Goal: Go to known website: Access a specific website the user already knows

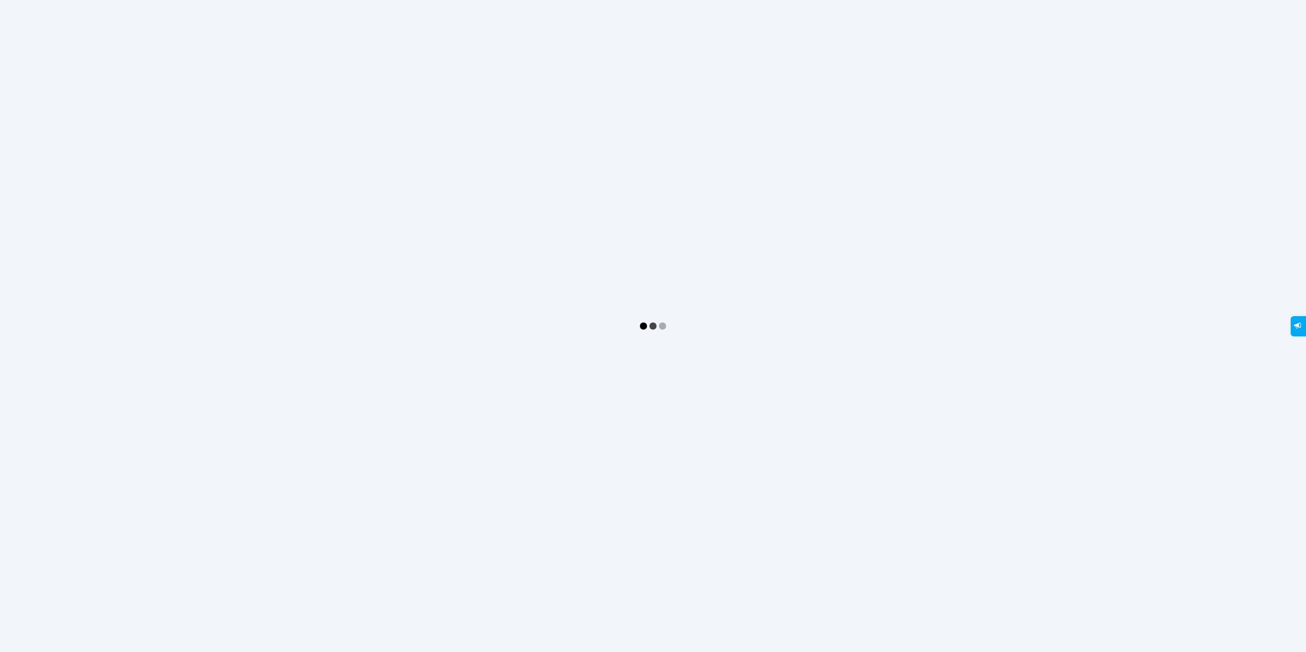
drag, startPoint x: 15, startPoint y: 320, endPoint x: 214, endPoint y: 335, distance: 199.0
click at [15, 320] on div at bounding box center [653, 326] width 1306 height 652
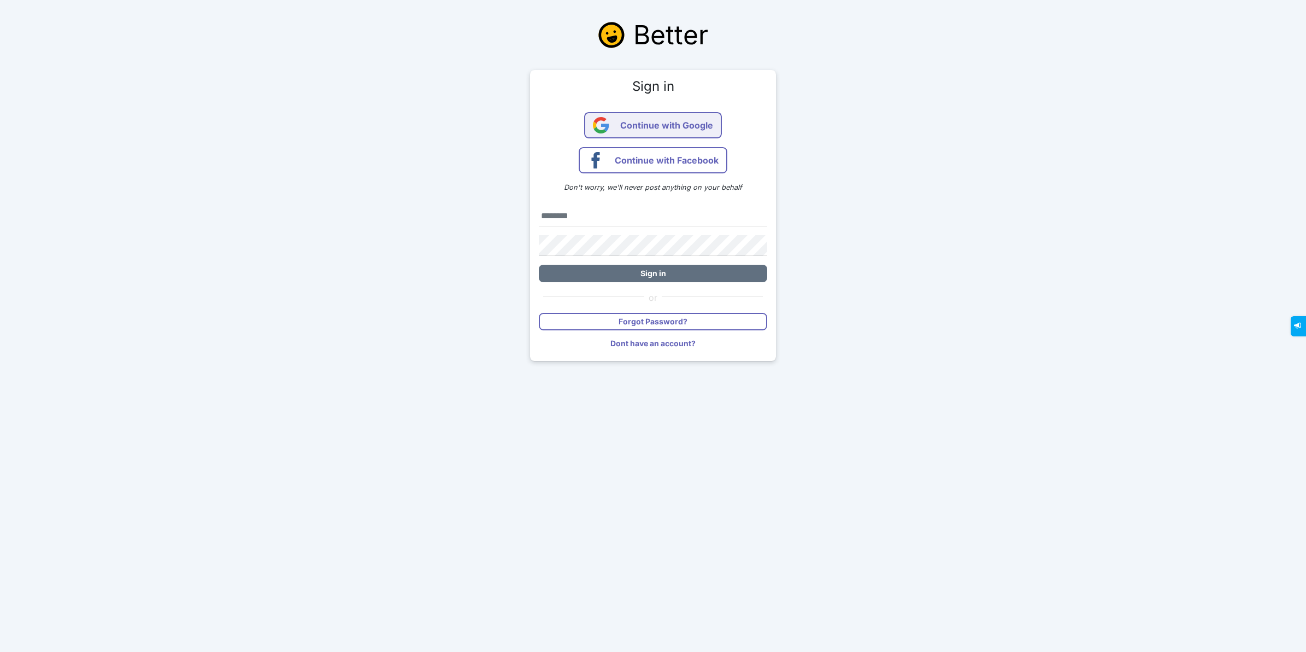
click at [692, 127] on span "Continue with Google" at bounding box center [666, 125] width 93 height 26
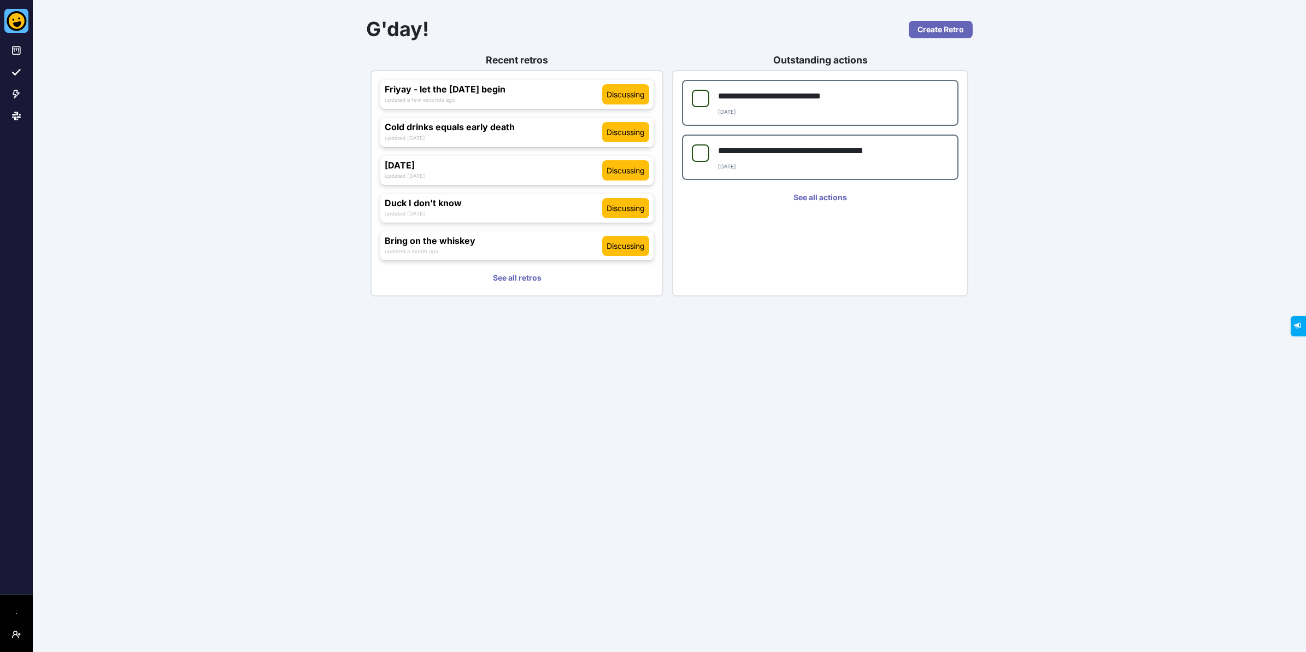
click at [427, 359] on div "**********" at bounding box center [669, 326] width 1273 height 652
